Goal: Information Seeking & Learning: Learn about a topic

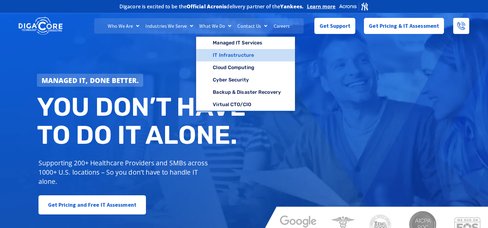
click at [228, 53] on link "IT Infrastructure" at bounding box center [245, 55] width 99 height 12
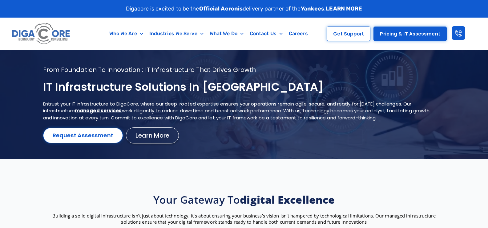
click at [124, 88] on h1 "IT Infrastructure Solutions in [GEOGRAPHIC_DATA]" at bounding box center [236, 87] width 387 height 14
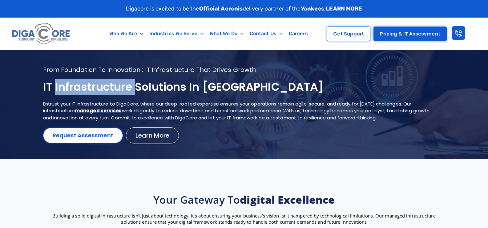
click at [124, 88] on h1 "IT Infrastructure Solutions in [GEOGRAPHIC_DATA]" at bounding box center [236, 87] width 387 height 14
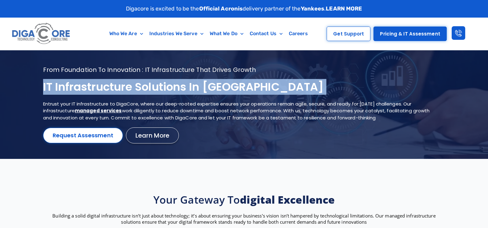
click at [124, 88] on h1 "IT Infrastructure Solutions in [GEOGRAPHIC_DATA]" at bounding box center [236, 87] width 387 height 14
copy div "IT Infrastructure Solutions in [GEOGRAPHIC_DATA]"
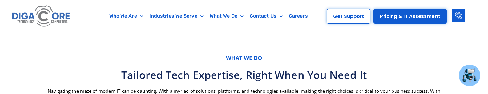
scroll to position [369, 0]
